Goal: Communication & Community: Connect with others

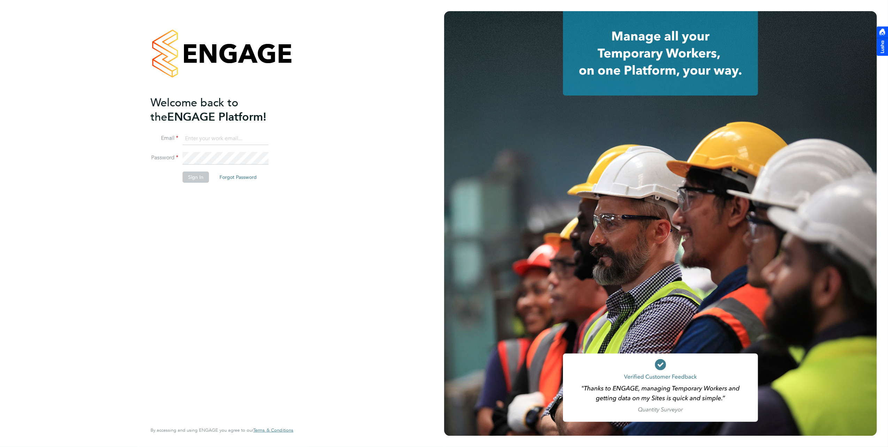
click at [216, 141] on input at bounding box center [226, 138] width 86 height 13
click at [236, 138] on input "brooke.williamson@hotmail.co.uk" at bounding box center [226, 138] width 86 height 13
drag, startPoint x: 200, startPoint y: 137, endPoint x: 348, endPoint y: 141, distance: 148.5
click at [348, 141] on div "Welcome back to the ENGAGE Platform! Email brooke.williamson@hotmail.co.uk Pass…" at bounding box center [222, 223] width 444 height 447
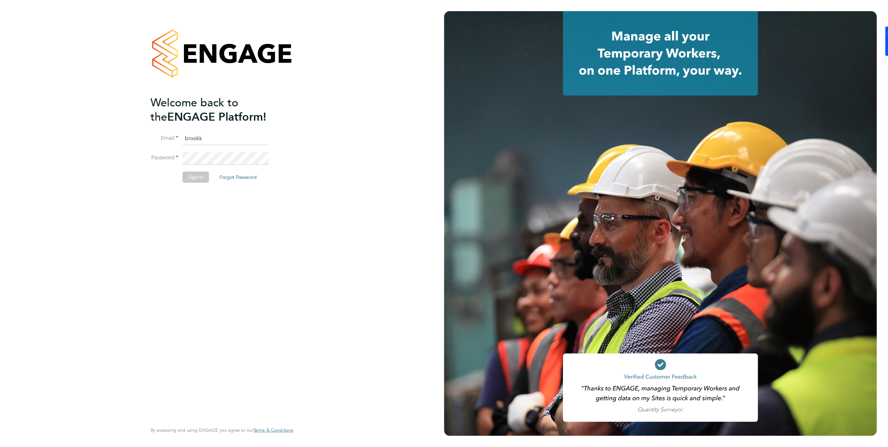
scroll to position [0, 0]
click at [248, 135] on input "brookk" at bounding box center [226, 138] width 86 height 13
click at [238, 134] on input "brook" at bounding box center [226, 138] width 86 height 13
click at [204, 138] on input "brook" at bounding box center [226, 138] width 86 height 13
type input "[PERSON_NAME][EMAIL_ADDRESS][DOMAIN_NAME]"
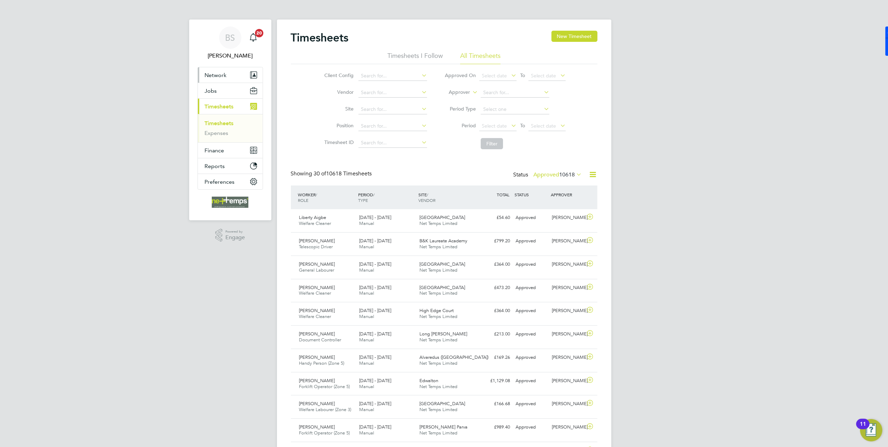
click at [203, 69] on button "Network" at bounding box center [230, 74] width 65 height 15
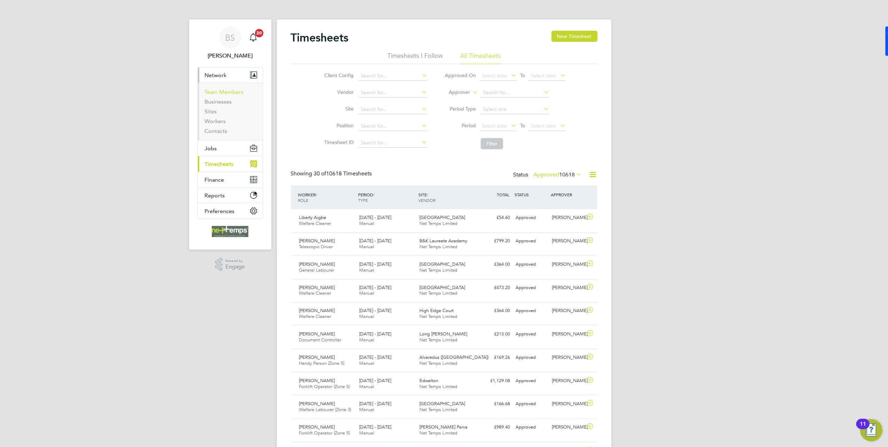
click at [219, 91] on link "Team Members" at bounding box center [224, 92] width 39 height 7
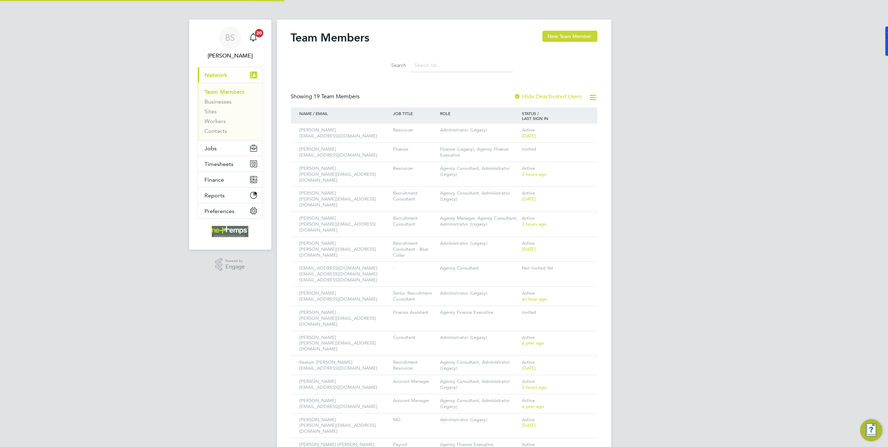
click at [222, 75] on span "Network" at bounding box center [216, 75] width 23 height 7
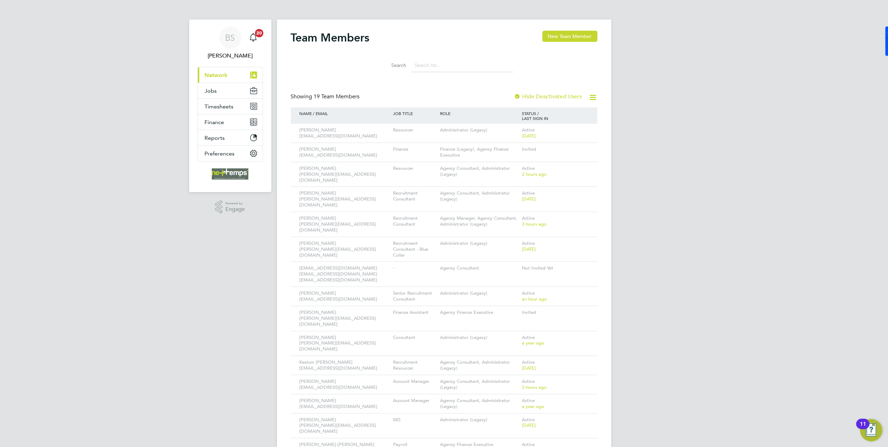
click at [212, 75] on span "Network" at bounding box center [216, 75] width 23 height 7
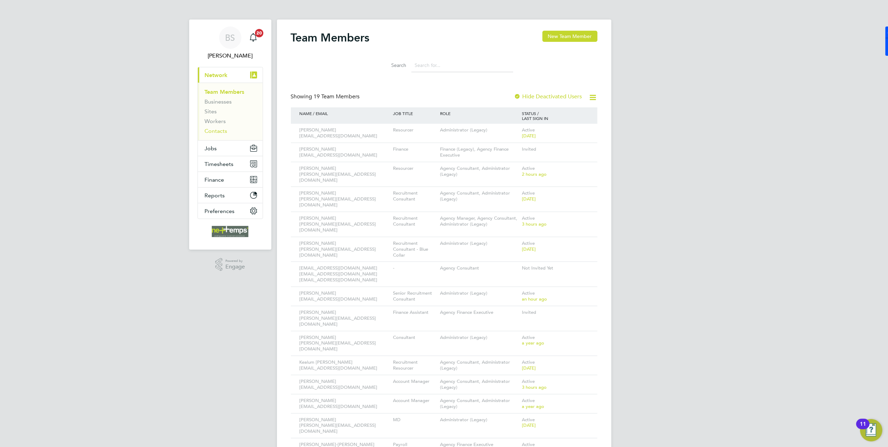
click at [218, 128] on link "Contacts" at bounding box center [216, 131] width 23 height 7
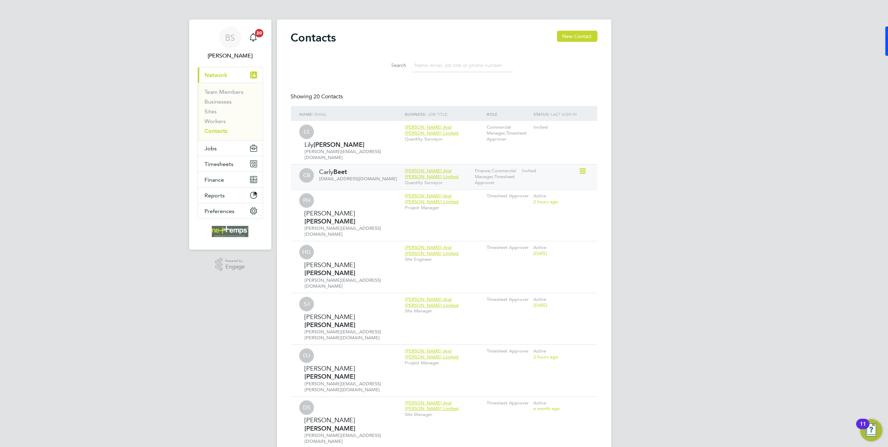
click at [580, 167] on icon at bounding box center [582, 171] width 7 height 8
click at [526, 184] on li "Invite contact to platform" at bounding box center [551, 183] width 66 height 10
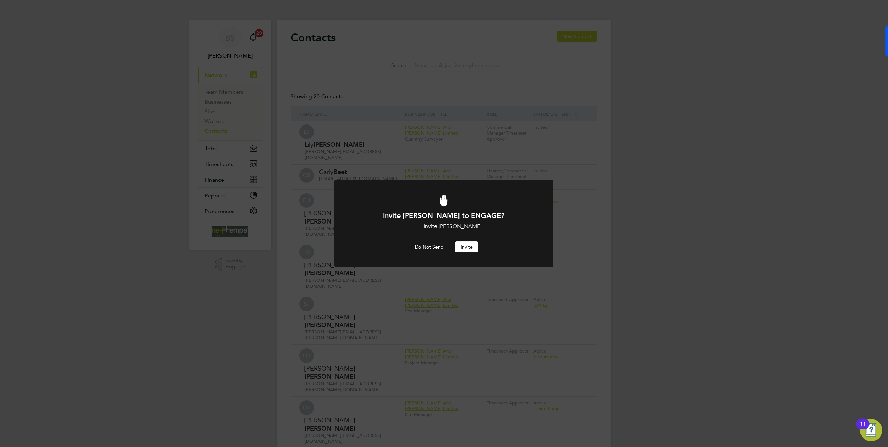
click at [466, 247] on button "Invite" at bounding box center [466, 246] width 23 height 11
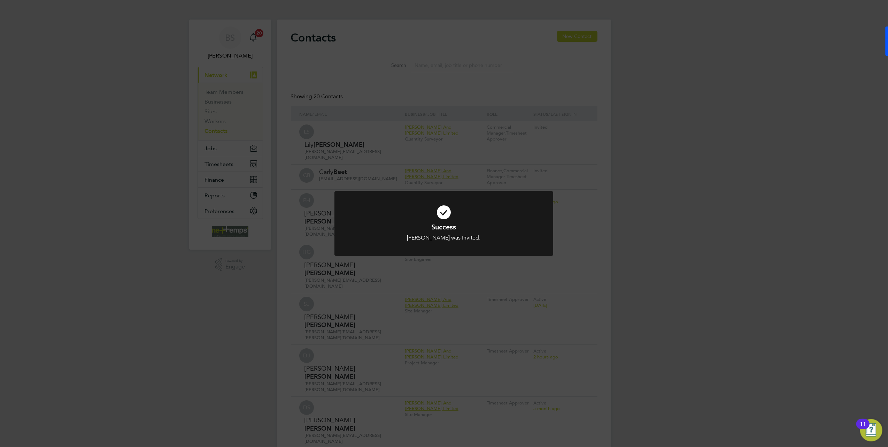
click at [578, 128] on div "Success [PERSON_NAME] was Invited. Cancel Okay" at bounding box center [444, 223] width 888 height 447
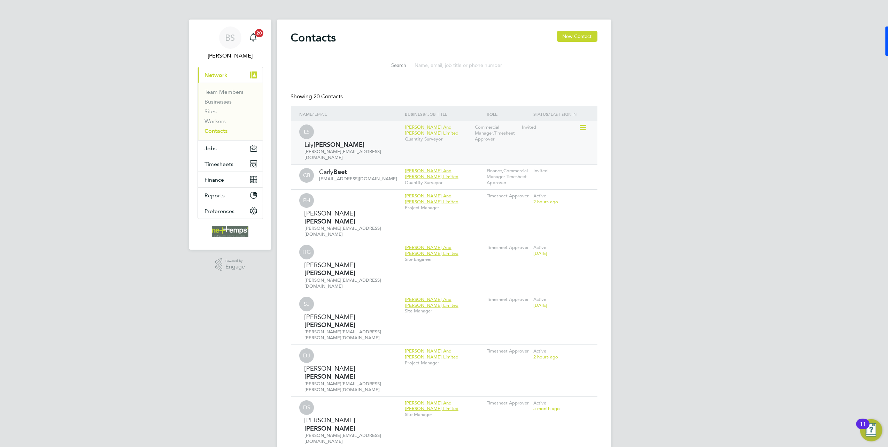
click at [581, 128] on icon at bounding box center [582, 127] width 7 height 8
click at [564, 158] on li "Invite contact to platform" at bounding box center [551, 158] width 66 height 10
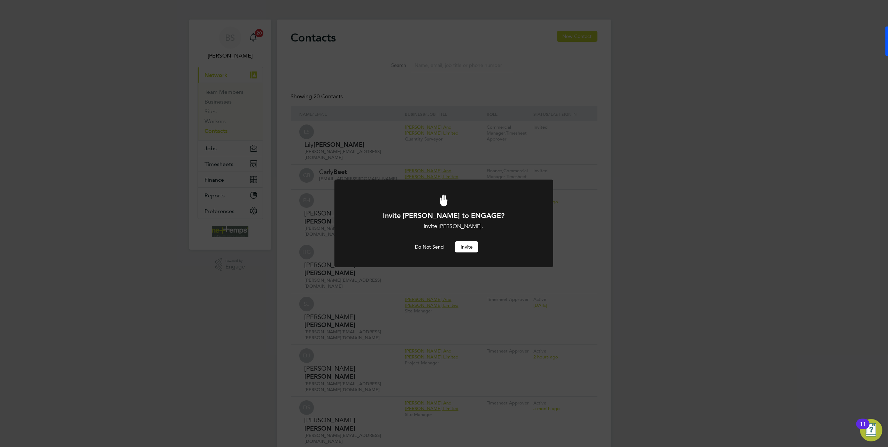
drag, startPoint x: 170, startPoint y: 272, endPoint x: 198, endPoint y: 84, distance: 190.6
click at [170, 272] on div "Invite [PERSON_NAME] to ENGAGE? Invite [PERSON_NAME]. Do Not Send Invite" at bounding box center [444, 223] width 888 height 447
click at [466, 247] on button "Invite" at bounding box center [466, 246] width 23 height 11
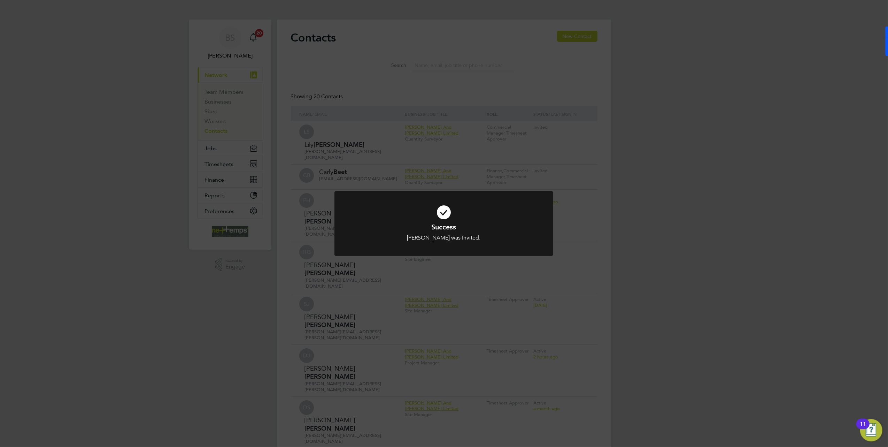
click at [740, 148] on div "Success [PERSON_NAME] was Invited. Cancel Okay" at bounding box center [444, 223] width 888 height 447
